Goal: Task Accomplishment & Management: Manage account settings

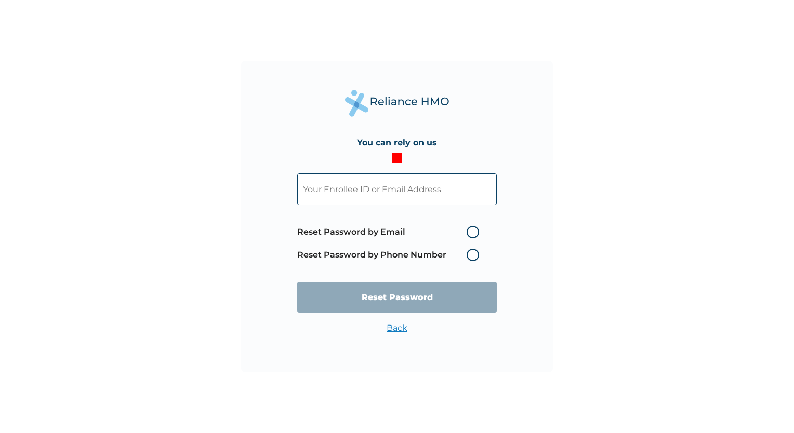
click at [362, 182] on input "text" at bounding box center [396, 189] width 199 height 32
type input "[EMAIL_ADDRESS][DOMAIN_NAME]"
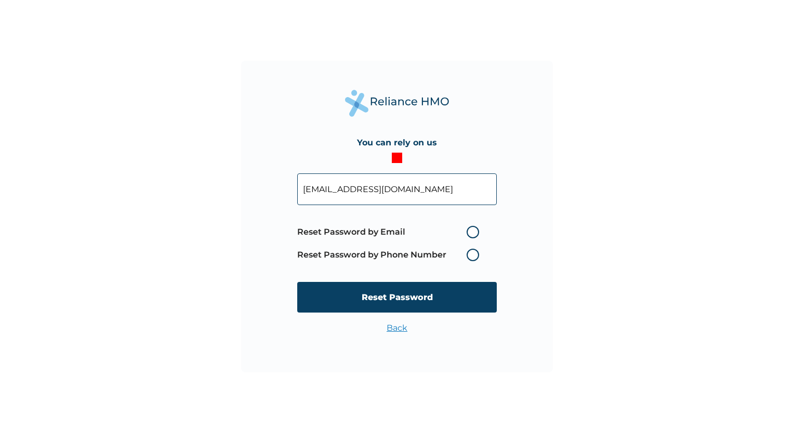
click at [471, 252] on label "Reset Password by Phone Number" at bounding box center [390, 255] width 187 height 12
click at [474, 233] on label "Reset Password by Email" at bounding box center [390, 232] width 187 height 12
click at [469, 233] on input "Reset Password by Email" at bounding box center [460, 232] width 17 height 17
radio input "true"
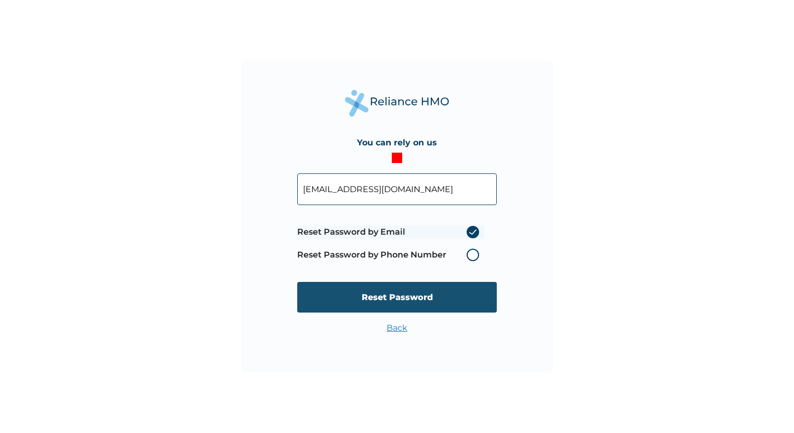
click at [444, 301] on input "Reset Password" at bounding box center [396, 297] width 199 height 31
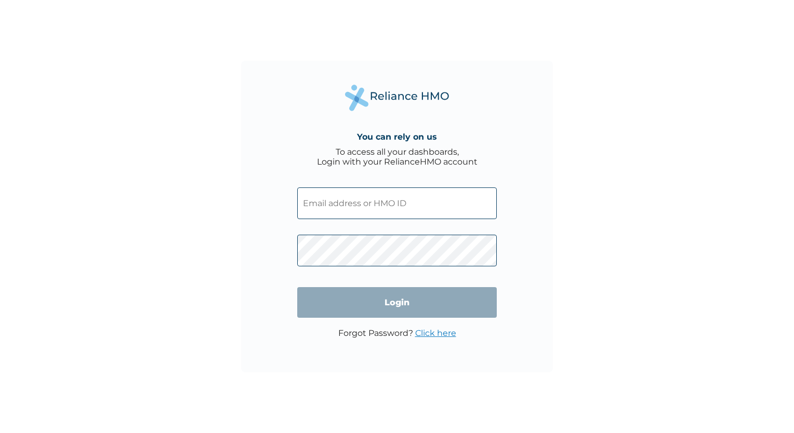
click at [402, 199] on input "text" at bounding box center [396, 204] width 199 height 32
click at [581, 211] on div "You can rely on us To access all your dashboards, Login with your RelianceHMO a…" at bounding box center [397, 216] width 794 height 433
click at [358, 211] on input "text" at bounding box center [396, 204] width 199 height 32
type input "WBS/10185/A"
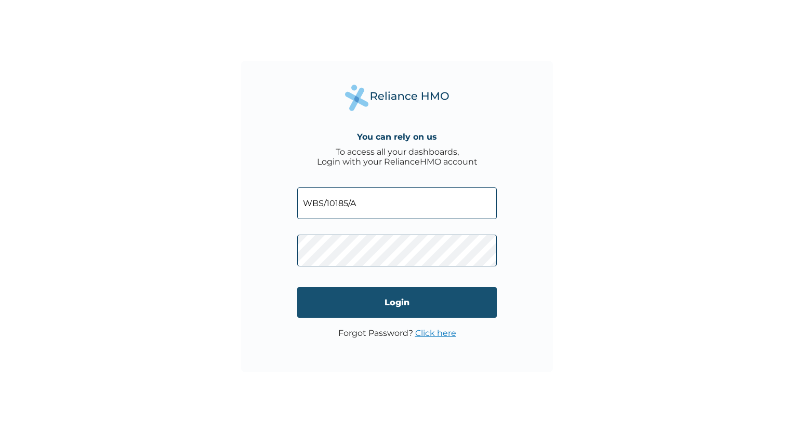
click at [410, 297] on input "Login" at bounding box center [396, 302] width 199 height 31
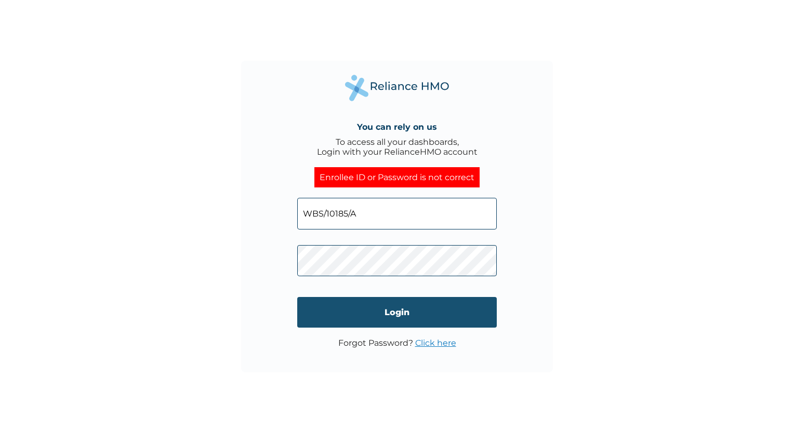
click at [403, 311] on input "Login" at bounding box center [396, 312] width 199 height 31
click at [599, 296] on div "You can rely on us To access all your dashboards, Login with your RelianceHMO a…" at bounding box center [397, 216] width 794 height 433
click at [397, 311] on input "Login" at bounding box center [396, 312] width 199 height 31
click at [772, 136] on div "You can rely on us To access all your dashboards, Login with your RelianceHMO a…" at bounding box center [397, 216] width 794 height 433
